Goal: Information Seeking & Learning: Learn about a topic

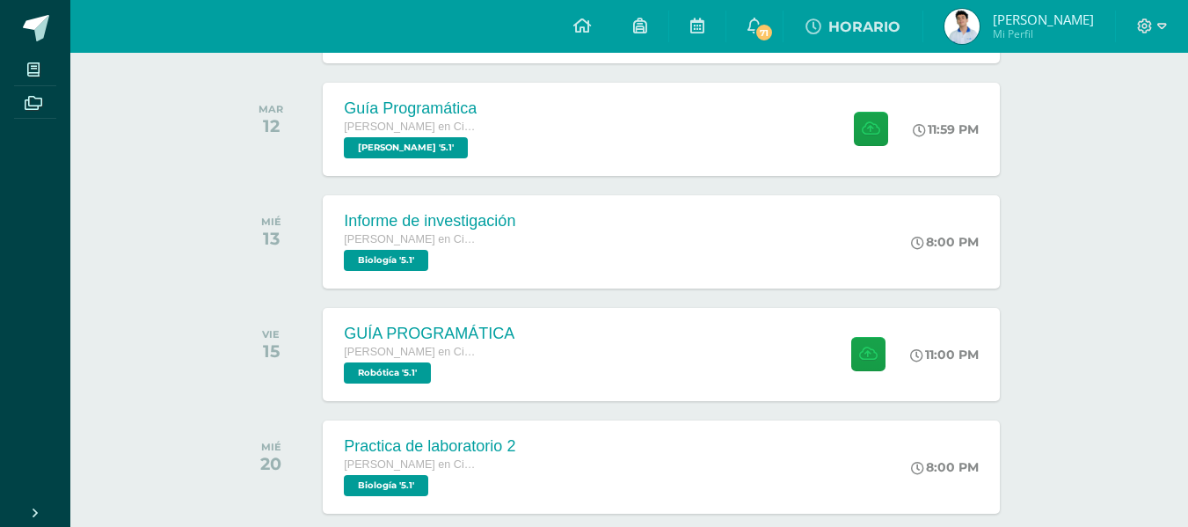
scroll to position [351, 0]
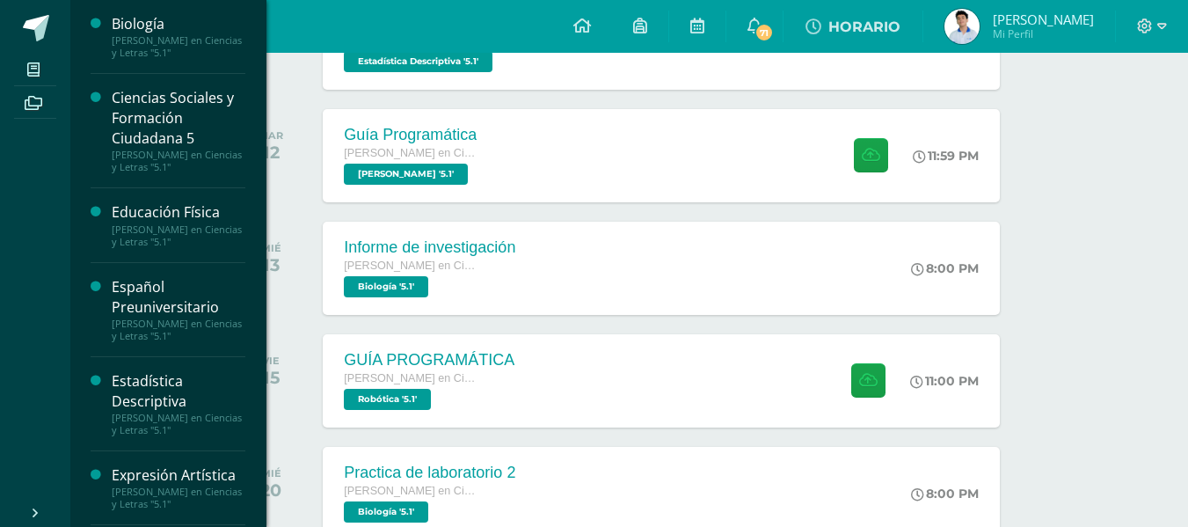
drag, startPoint x: 255, startPoint y: 74, endPoint x: 254, endPoint y: 91, distance: 17.6
click at [254, 91] on div "Biología Quinto Bachillerato en Ciencias y Letras "5.1" Ciencias Sociales y For…" at bounding box center [167, 263] width 197 height 527
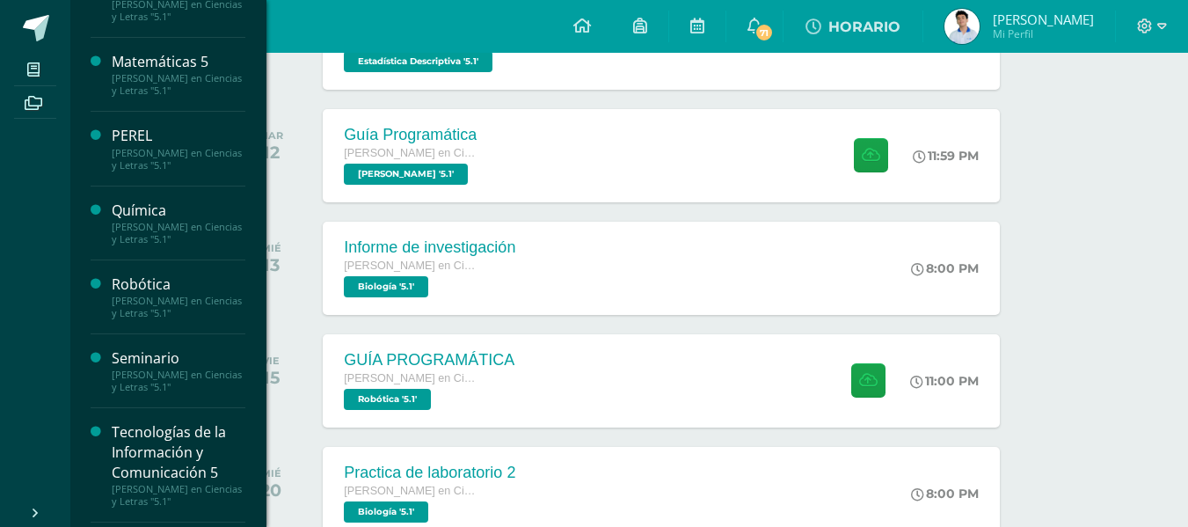
scroll to position [602, 0]
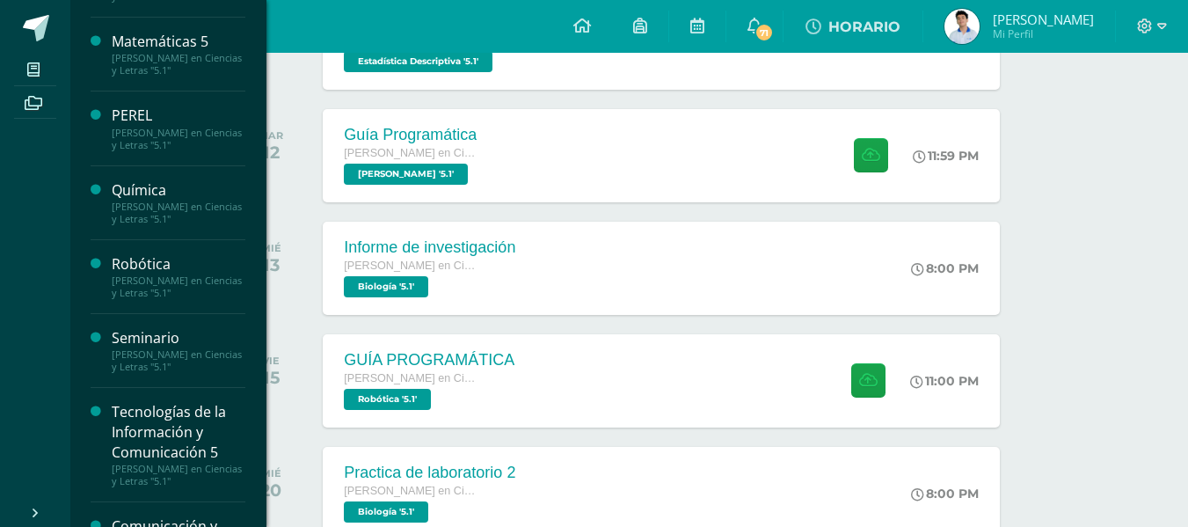
click at [189, 352] on div "[PERSON_NAME] en Ciencias y Letras "5.1"" at bounding box center [179, 360] width 134 height 25
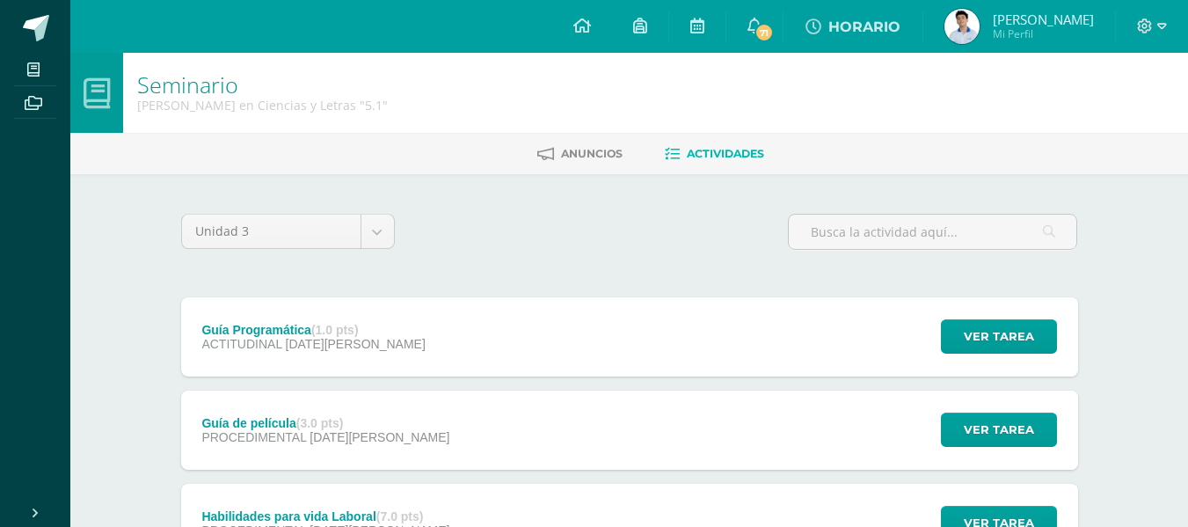
drag, startPoint x: 1172, startPoint y: 128, endPoint x: 1194, endPoint y: 193, distance: 68.4
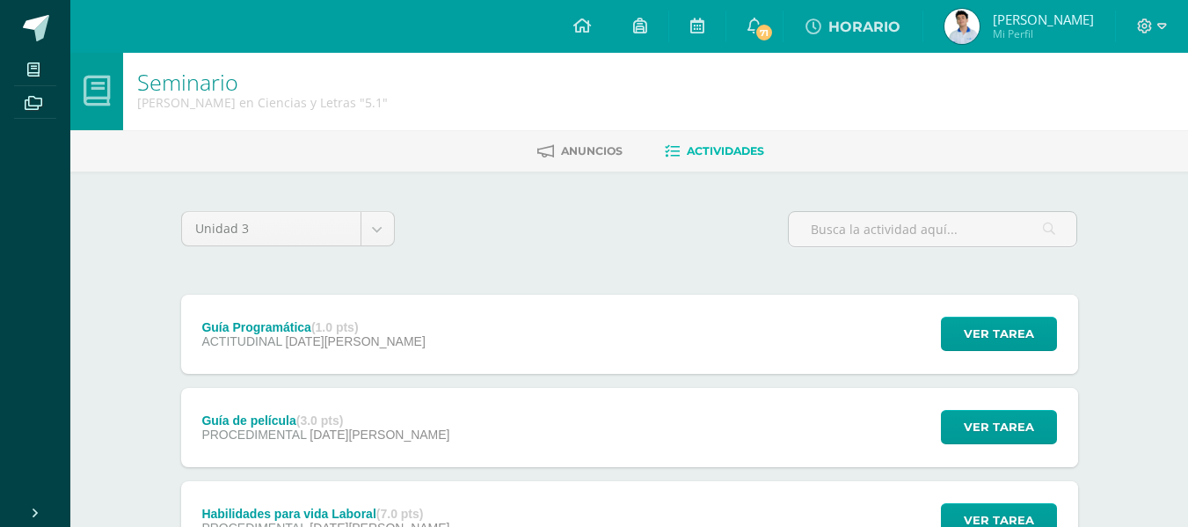
click at [644, 388] on div "Guía de película (3.0 pts) PROCEDIMENTAL [DATE] Ver tarea Guía de película Semi…" at bounding box center [629, 427] width 897 height 79
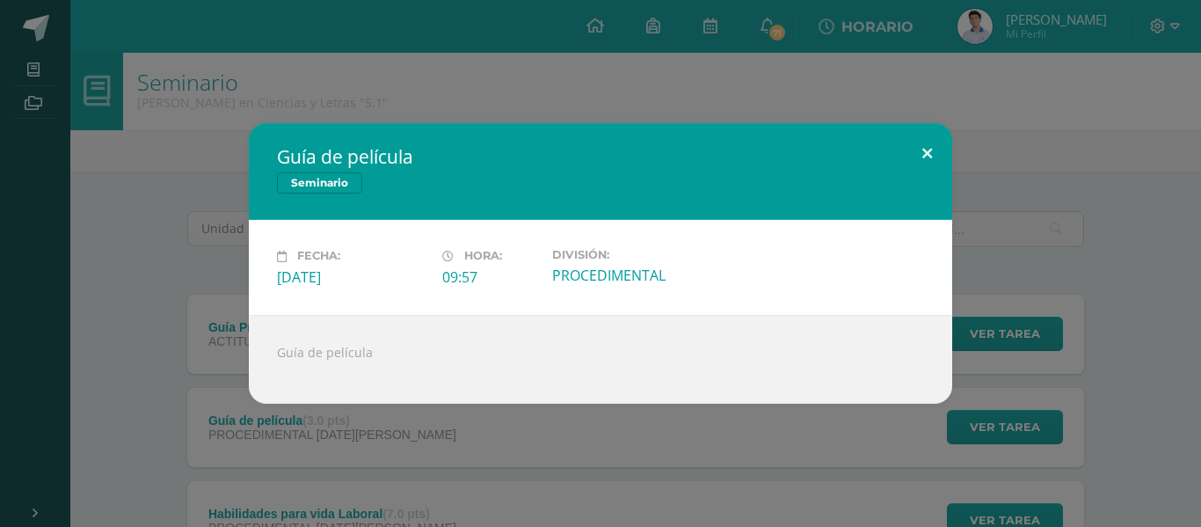
click at [924, 148] on button at bounding box center [927, 153] width 50 height 60
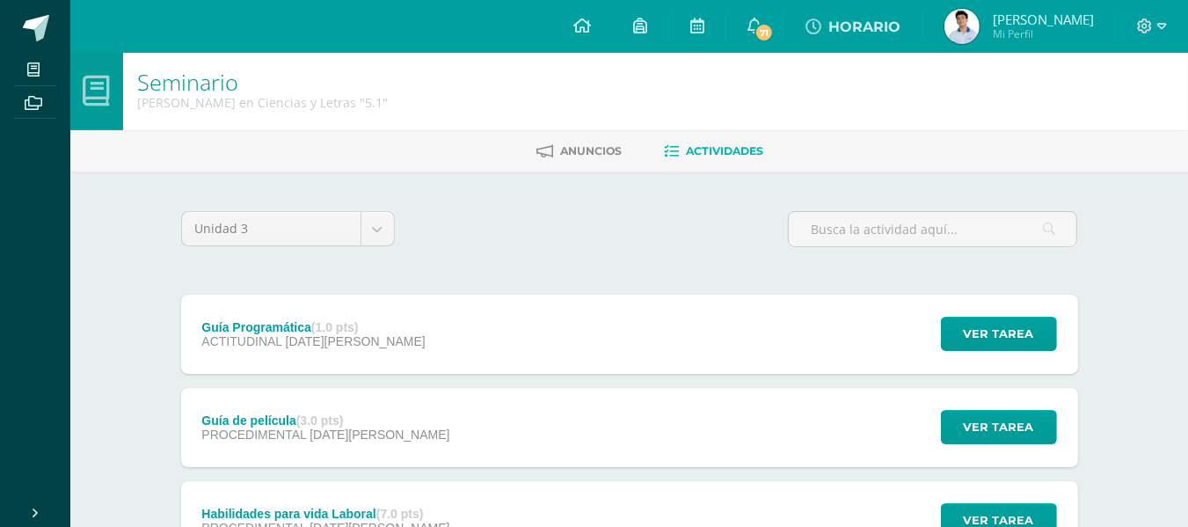
click at [760, 340] on div "Guía Programática (1.0 pts) ACTITUDINAL [DATE][PERSON_NAME] Ver tarea Guía Prog…" at bounding box center [629, 334] width 897 height 79
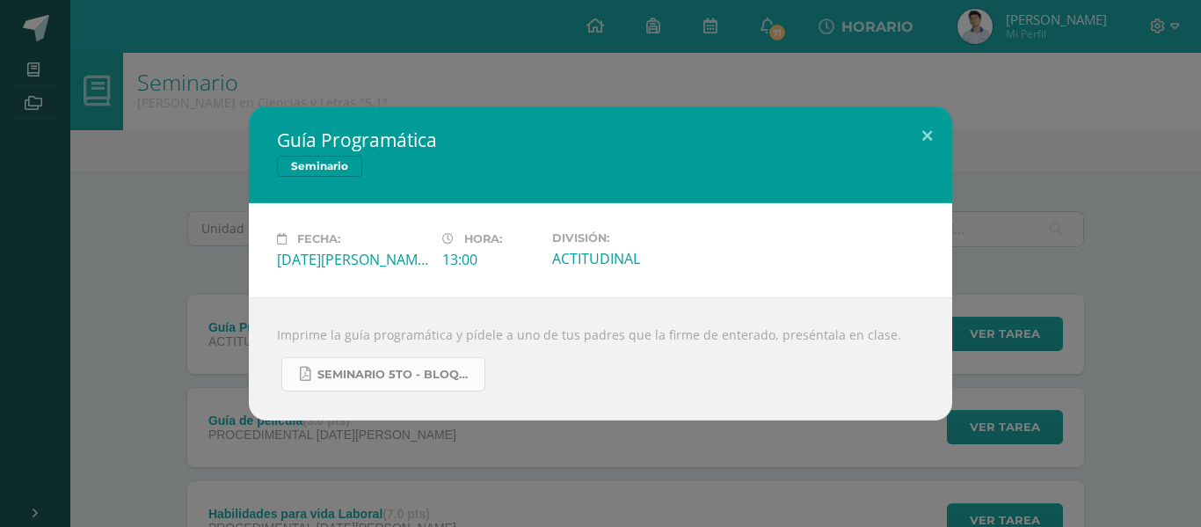
click at [400, 384] on link "Seminario 5to - Bloque 3 - 2025.pdf" at bounding box center [383, 374] width 204 height 34
click at [932, 130] on button at bounding box center [927, 136] width 50 height 60
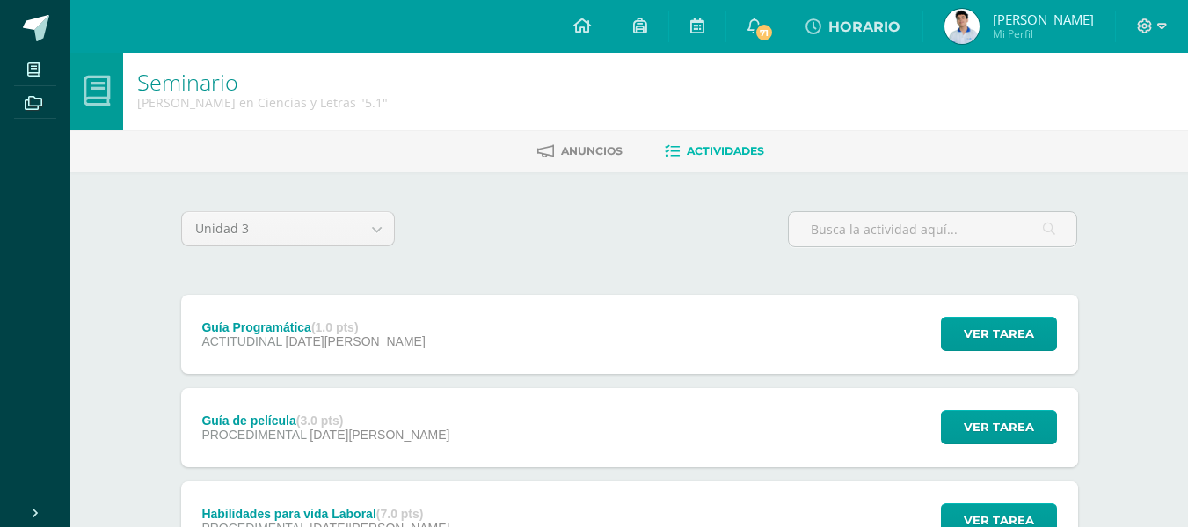
click at [397, 221] on div "Unidad 3 Unidad 1 Unidad 2 Unidad 3" at bounding box center [288, 236] width 228 height 50
select select "Unidad 2"
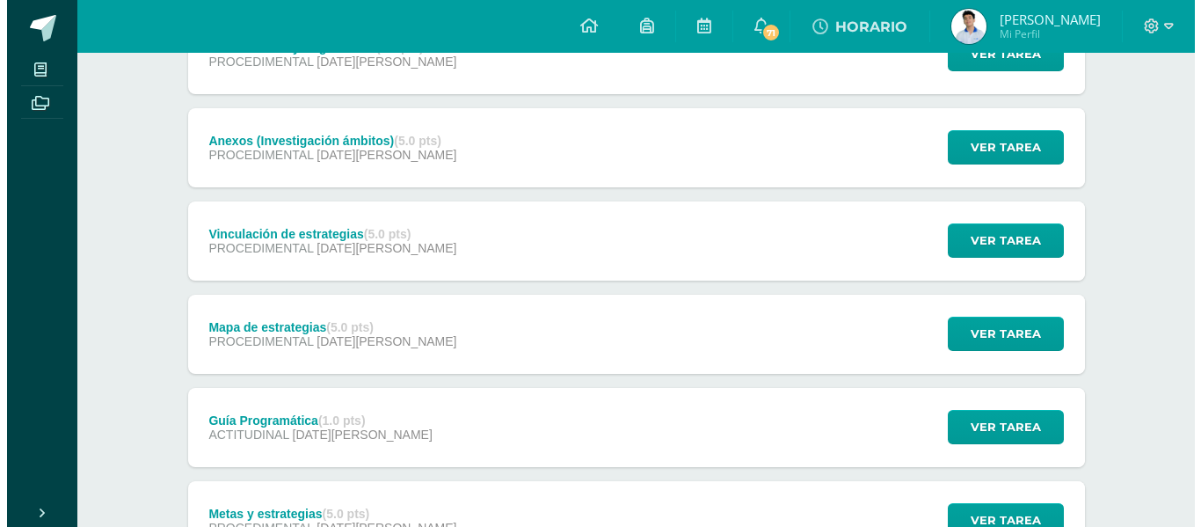
scroll to position [799, 0]
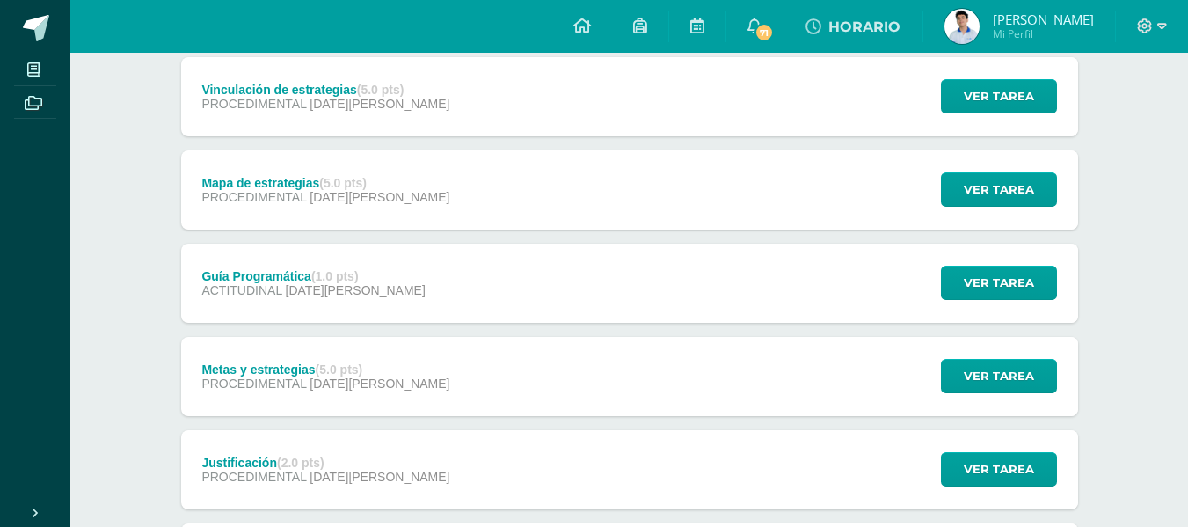
click at [493, 270] on div "Guía Programática (1.0 pts) ACTITUDINAL 06 de Mayo Ver tarea Guía Programática …" at bounding box center [629, 283] width 897 height 79
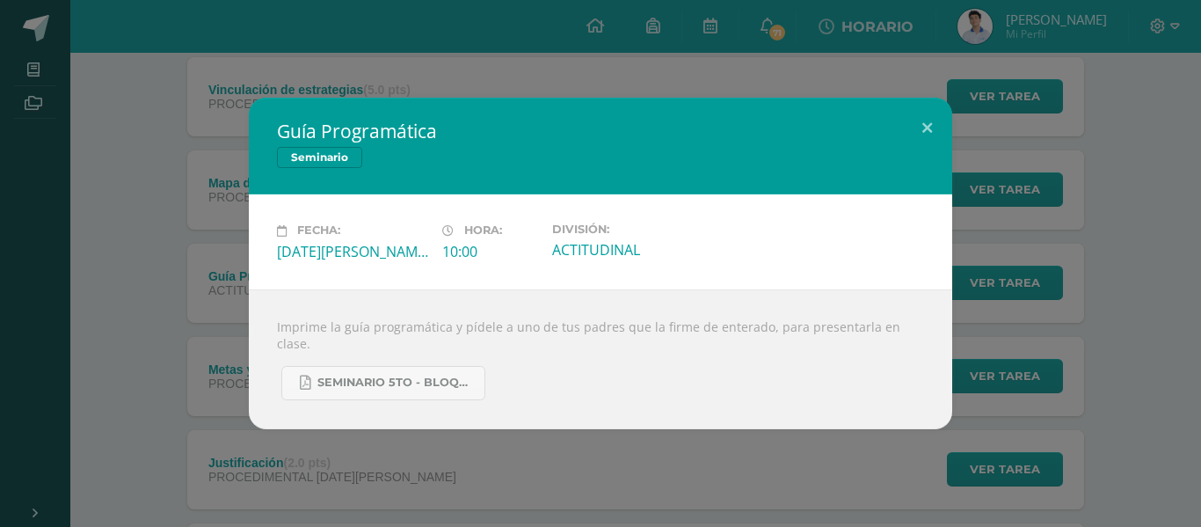
click at [421, 395] on div "Imprime la guía programática y pídele a uno de tus padres que la firme de enter…" at bounding box center [601, 359] width 704 height 140
click at [427, 384] on link "Seminario 5to - Bloque 2 - 2025.pdf" at bounding box center [383, 383] width 204 height 34
click at [922, 126] on button at bounding box center [927, 128] width 50 height 60
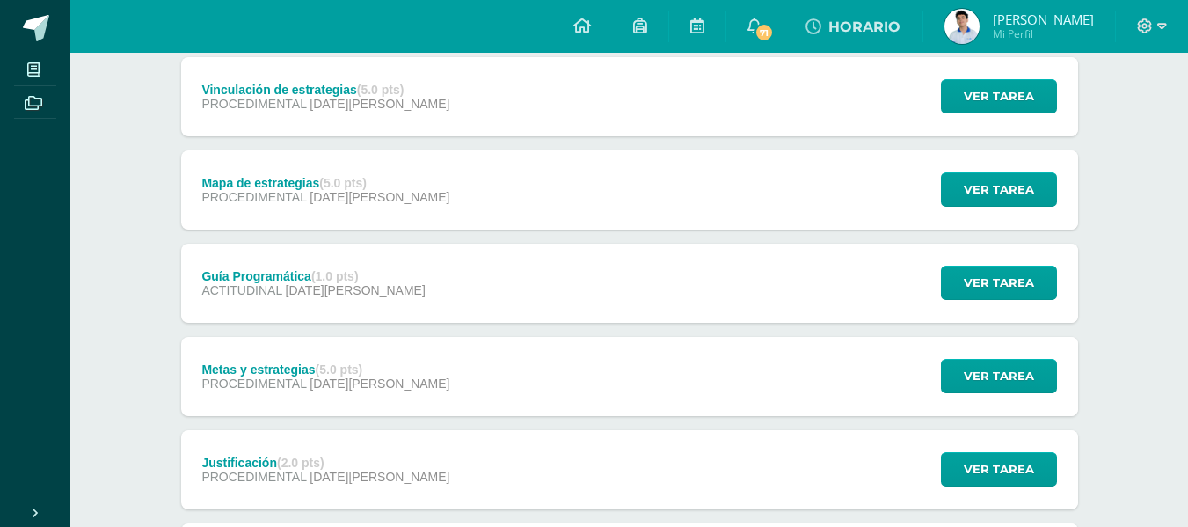
click at [474, 270] on div "Guía Programática (1.0 pts) ACTITUDINAL 06 de Mayo Ver tarea Guía Programática …" at bounding box center [629, 283] width 897 height 79
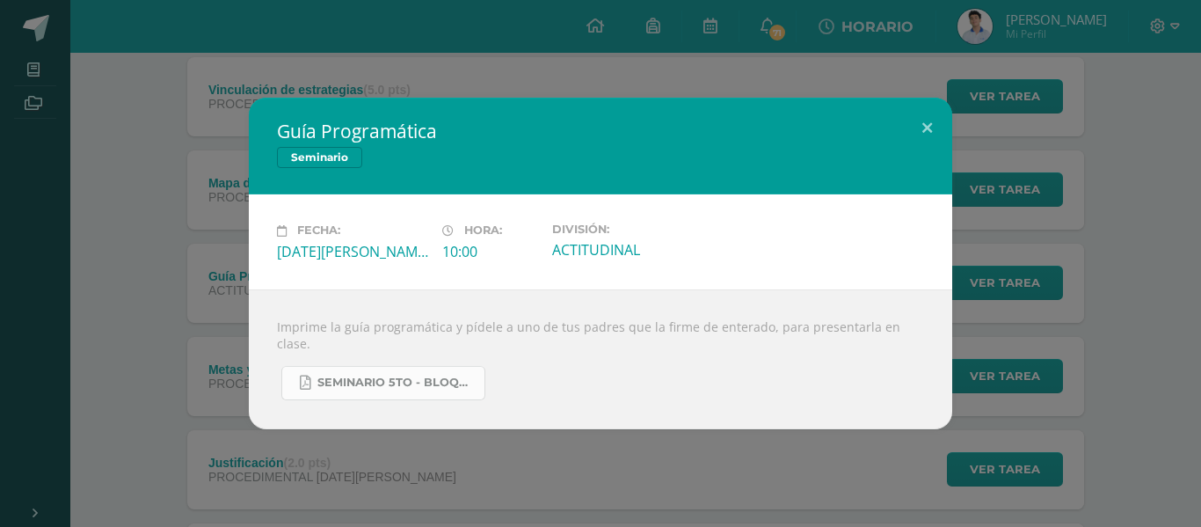
click at [398, 366] on link "Seminario 5to - Bloque 2 - 2025.pdf" at bounding box center [383, 383] width 204 height 34
